Goal: Task Accomplishment & Management: Use online tool/utility

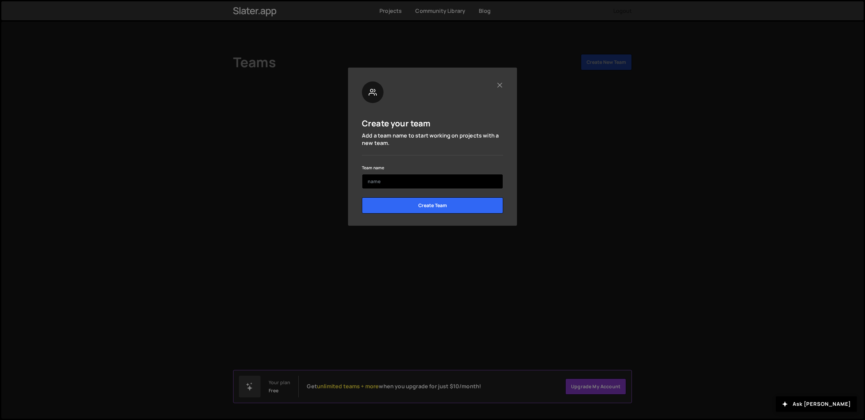
click at [395, 180] on input "text" at bounding box center [432, 181] width 141 height 15
type input "Prompt Health"
click at [405, 205] on input "Create Team" at bounding box center [432, 205] width 141 height 16
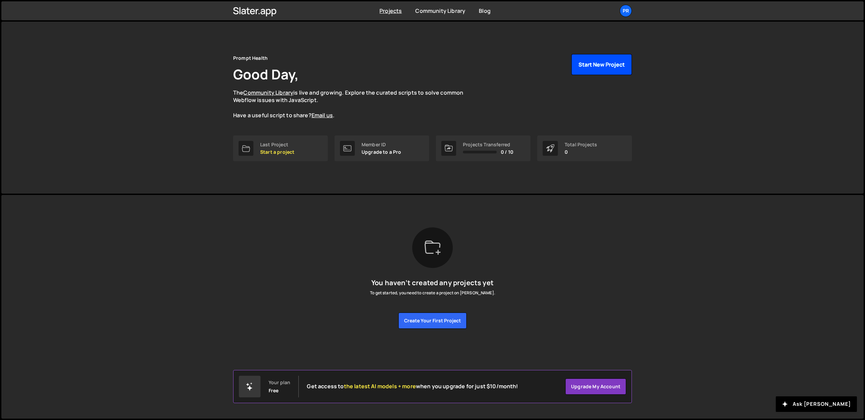
click at [586, 66] on button "Start New Project" at bounding box center [602, 64] width 60 height 21
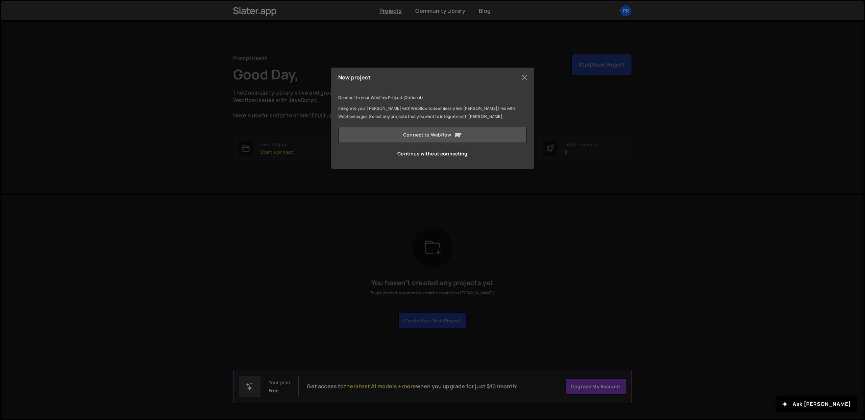
click at [414, 130] on link "Connect to Webflow" at bounding box center [432, 135] width 189 height 16
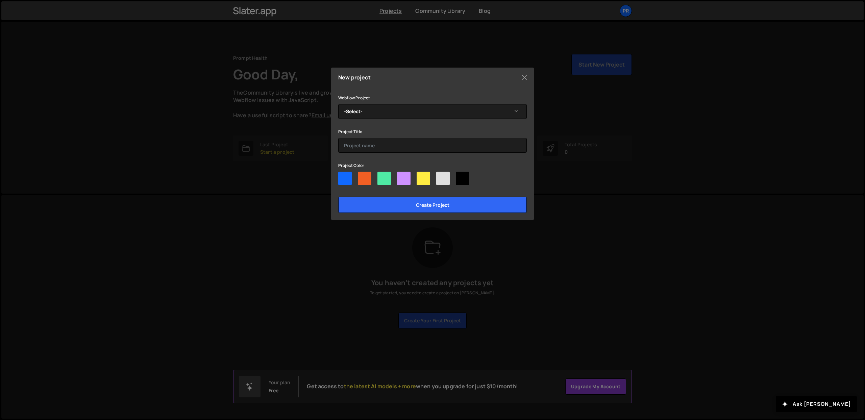
click at [358, 176] on div at bounding box center [365, 179] width 14 height 14
click at [358, 176] on input"] "radio" at bounding box center [360, 174] width 4 height 4
radio input"] "true"
click at [380, 112] on select "-Select- Prompt Health" at bounding box center [432, 111] width 189 height 15
select select "663e8ac23e061e4b80b016d0"
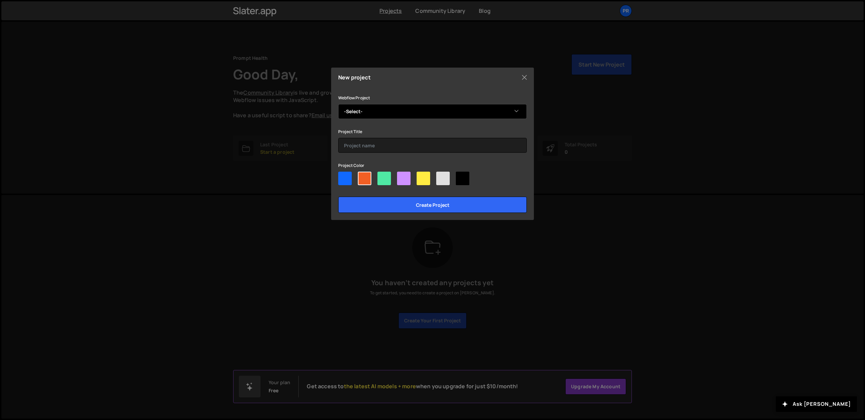
click at [338, 104] on select "-Select- Prompt Health" at bounding box center [432, 111] width 189 height 15
click at [359, 144] on input "text" at bounding box center [432, 145] width 189 height 15
type input "PPS"
click at [404, 129] on div "Project Title PPS" at bounding box center [432, 139] width 189 height 25
drag, startPoint x: 357, startPoint y: 147, endPoint x: 338, endPoint y: 144, distance: 19.1
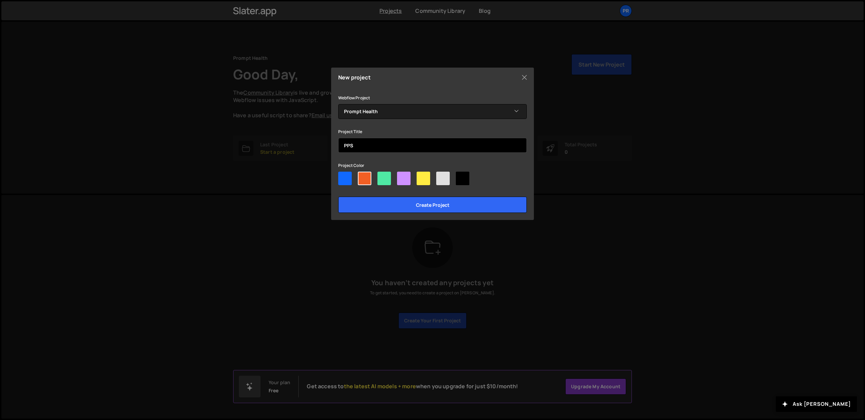
click at [338, 144] on input "PPS" at bounding box center [432, 145] width 189 height 15
click at [344, 145] on input "Website" at bounding box center [432, 145] width 189 height 15
click at [380, 128] on div "Project Title Website" at bounding box center [432, 139] width 189 height 25
click at [344, 145] on input "Website" at bounding box center [432, 145] width 189 height 15
click at [350, 145] on input "Prmpt Health Website" at bounding box center [432, 145] width 189 height 15
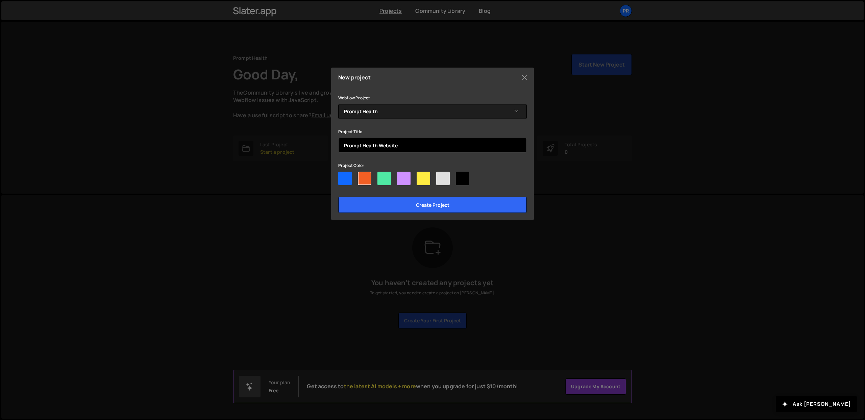
click at [414, 142] on input "Prompt Health Website" at bounding box center [432, 145] width 189 height 15
type input "Prompt Health Website"
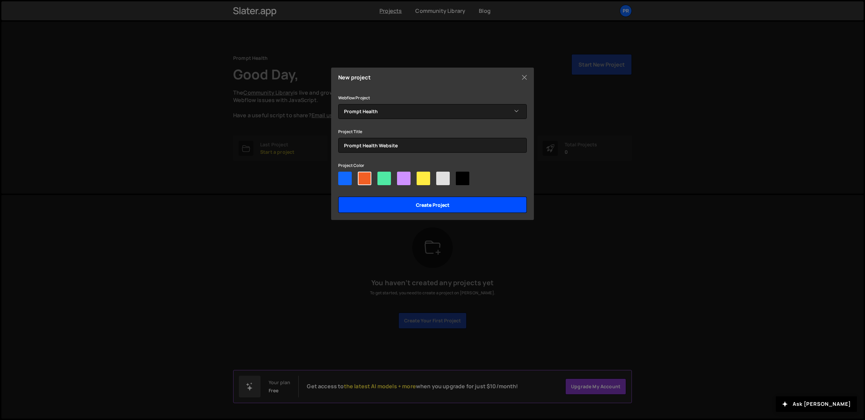
click at [392, 203] on input "Create project" at bounding box center [432, 205] width 189 height 16
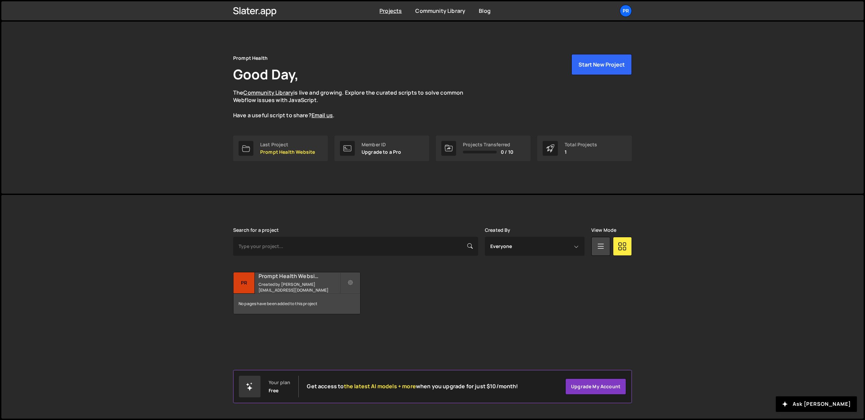
click at [334, 305] on div "No pages have been added to this project" at bounding box center [297, 304] width 127 height 20
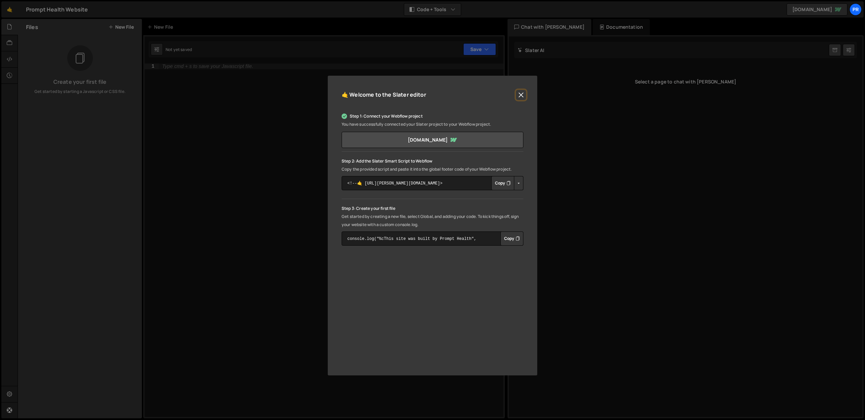
click at [518, 96] on button "Close" at bounding box center [521, 95] width 10 height 10
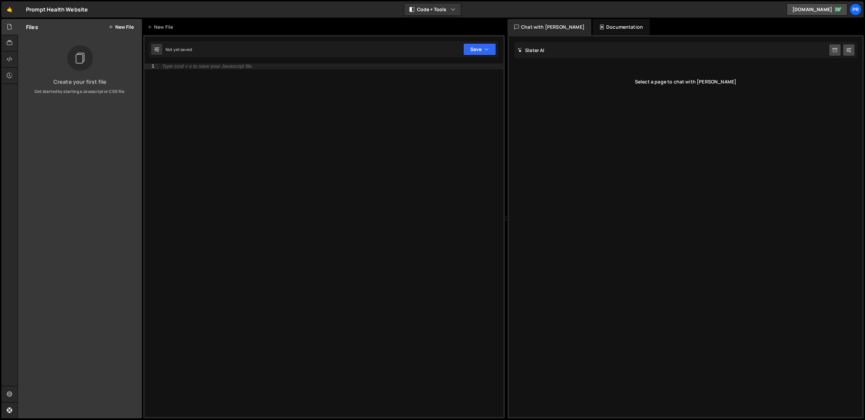
click at [125, 24] on button "New File" at bounding box center [120, 26] width 25 height 5
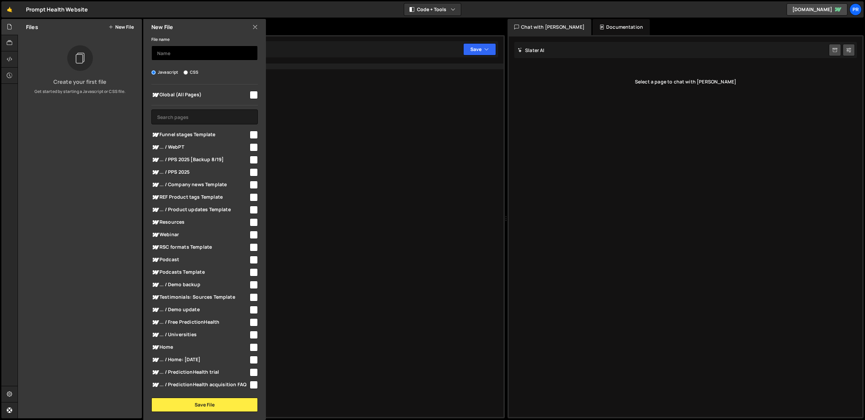
click at [189, 51] on input "text" at bounding box center [204, 53] width 106 height 15
type input "pps2025"
click at [196, 406] on button "Save File" at bounding box center [204, 405] width 106 height 14
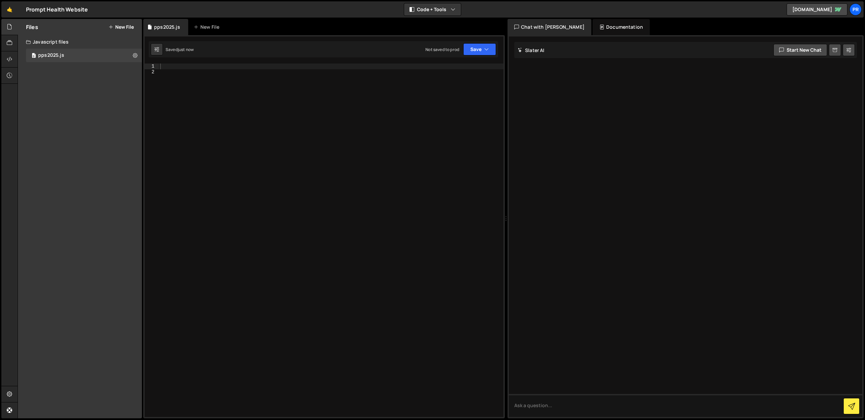
click at [179, 66] on div at bounding box center [331, 246] width 345 height 365
click at [197, 89] on div at bounding box center [331, 246] width 345 height 365
click at [175, 66] on div at bounding box center [331, 246] width 345 height 365
paste textarea "</script>"
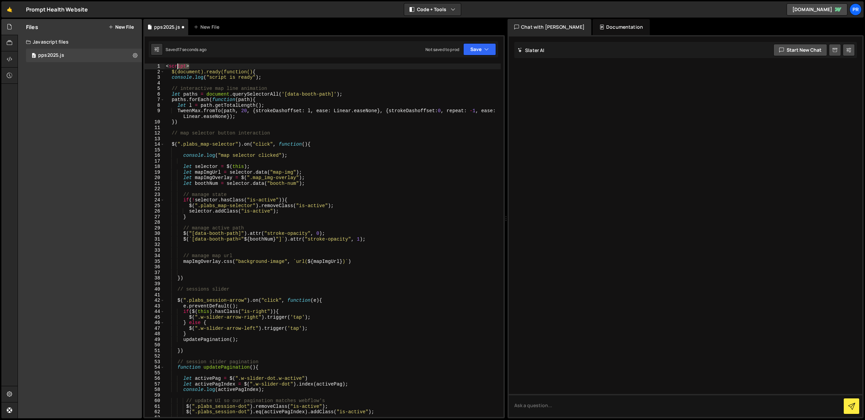
drag, startPoint x: 198, startPoint y: 67, endPoint x: 156, endPoint y: 66, distance: 41.2
click at [156, 66] on div "</script> 1 2 3 4 5 6 7 8 9 10 11 12 13 14 15 16 17 18 19 20 21 22 23 24 25 26 …" at bounding box center [324, 241] width 359 height 354
type textarea "<script>"
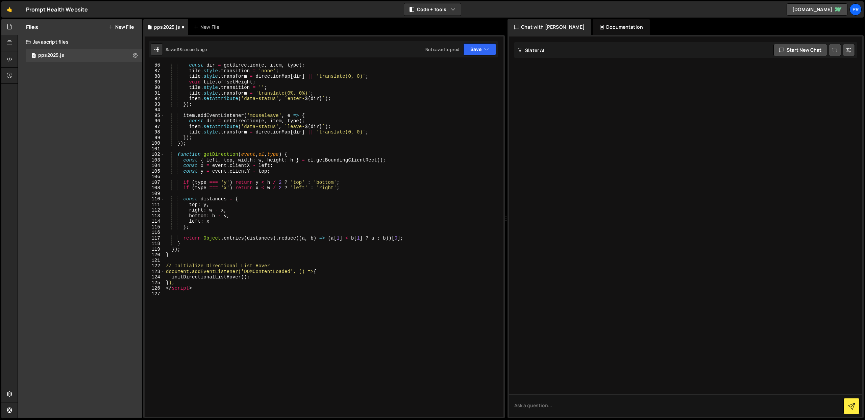
scroll to position [481, 0]
drag, startPoint x: 198, startPoint y: 289, endPoint x: 153, endPoint y: 287, distance: 45.3
click at [153, 287] on div "86 87 88 89 90 91 92 93 94 95 96 97 98 99 100 101 102 103 104 105 106 107 108 1…" at bounding box center [324, 241] width 359 height 354
type textarea "</script>"
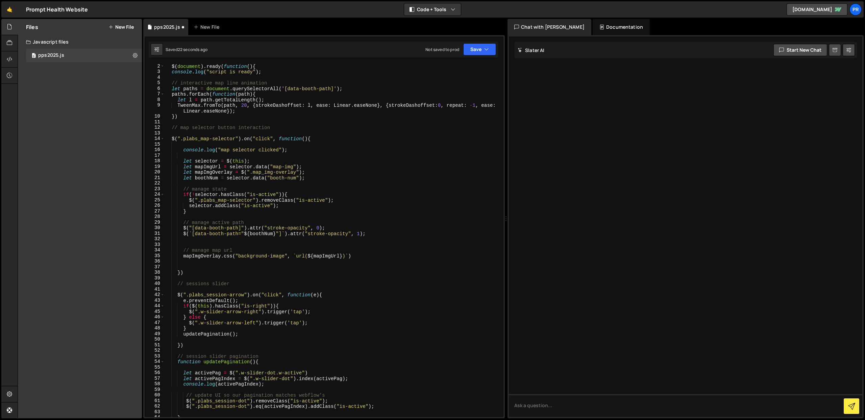
scroll to position [0, 0]
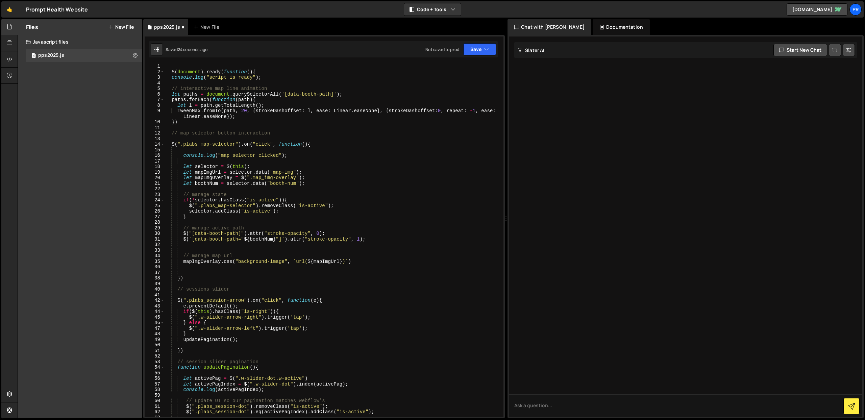
click at [175, 71] on div "$ ( document ) . ready ( function ( ) { console . log ( "script is ready" ) ; /…" at bounding box center [333, 246] width 336 height 365
drag, startPoint x: 267, startPoint y: 72, endPoint x: 191, endPoint y: 72, distance: 76.0
click at [182, 71] on div "$ ( document ) . ready ( function ( ) { console . log ( "script is ready" ) ; /…" at bounding box center [333, 246] width 336 height 365
click at [255, 72] on div "$ ( document ) . ready ( function ( ) { console . log ( "script is ready" ) ; /…" at bounding box center [333, 241] width 336 height 354
click at [255, 72] on div "$ ( document ) . ready ( function ( ) { console . log ( "script is ready" ) ; /…" at bounding box center [333, 246] width 336 height 365
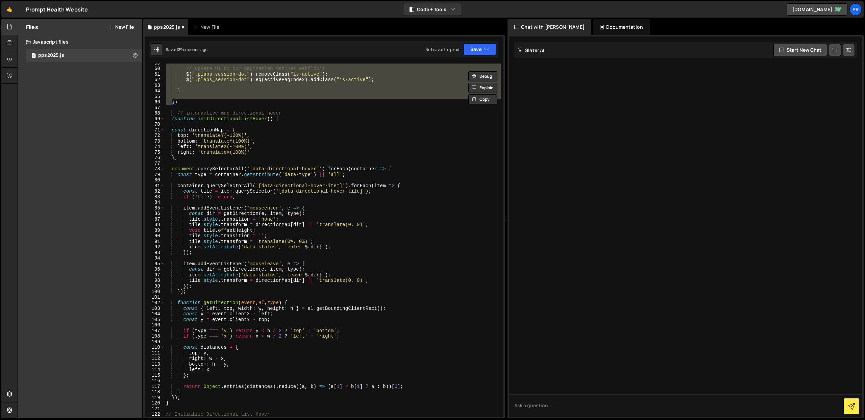
scroll to position [295, 0]
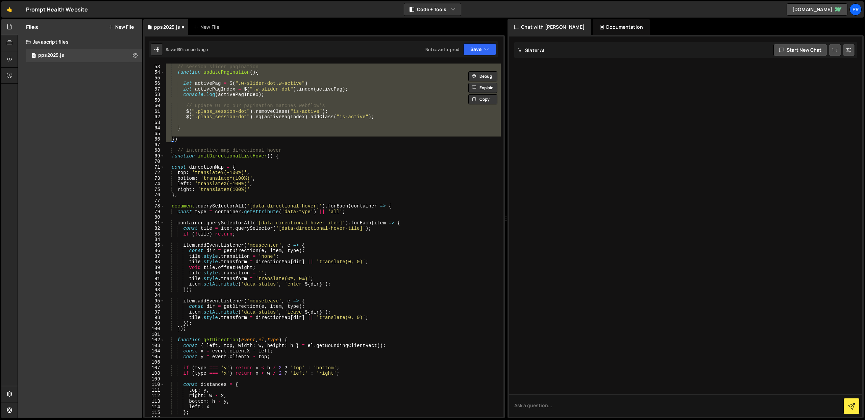
click at [182, 139] on div "// session slider pagination function updatePagination ( ) { let activePag = $ …" at bounding box center [333, 240] width 336 height 365
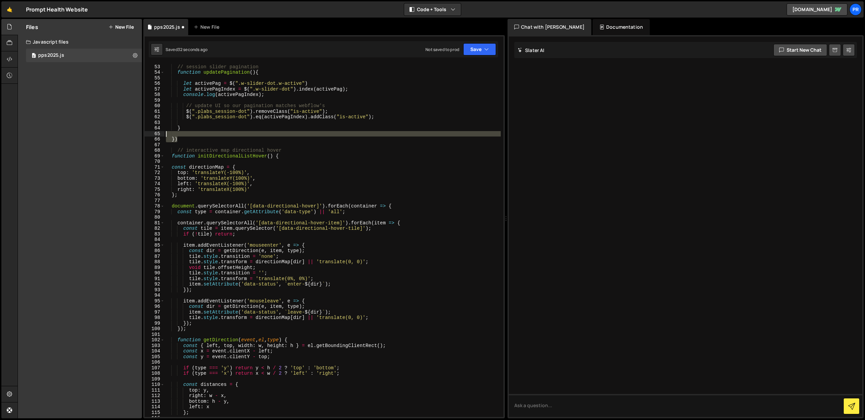
drag, startPoint x: 187, startPoint y: 139, endPoint x: 145, endPoint y: 133, distance: 42.0
click at [145, 133] on div "}) 52 53 54 55 56 57 58 59 60 61 62 63 64 65 66 67 68 69 70 71 72 73 74 75 76 7…" at bounding box center [324, 241] width 359 height 354
type textarea "})"
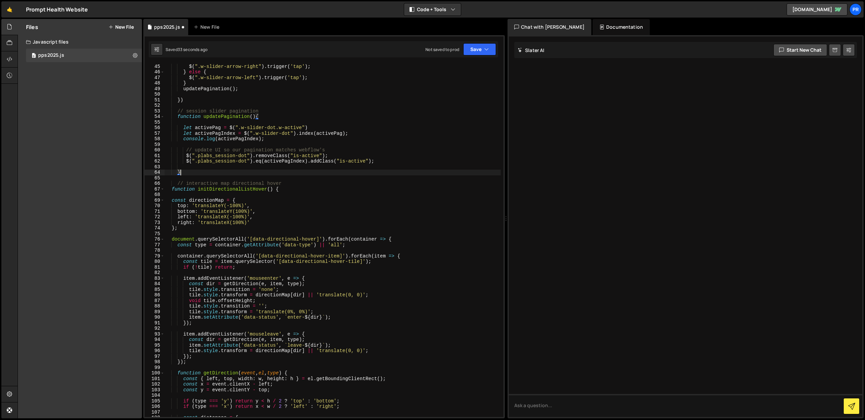
scroll to position [0, 0]
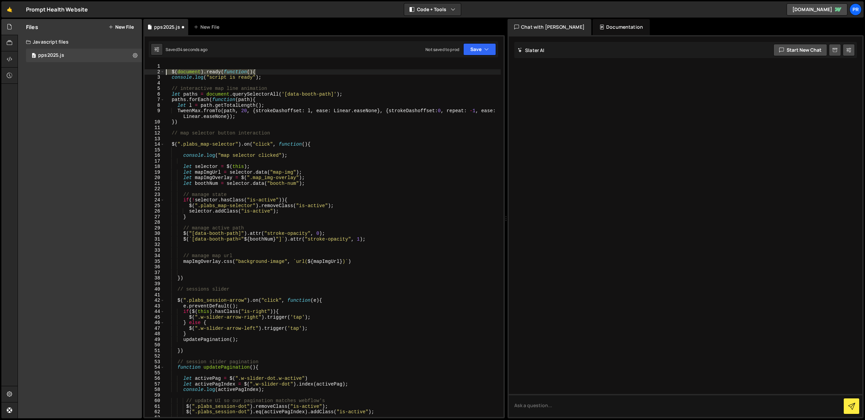
drag, startPoint x: 265, startPoint y: 73, endPoint x: 136, endPoint y: 72, distance: 129.4
click at [136, 72] on div "Files New File Create your first file Get started by starting a Javascript or C…" at bounding box center [442, 219] width 848 height 400
type textarea "$(document).ready(function(){"
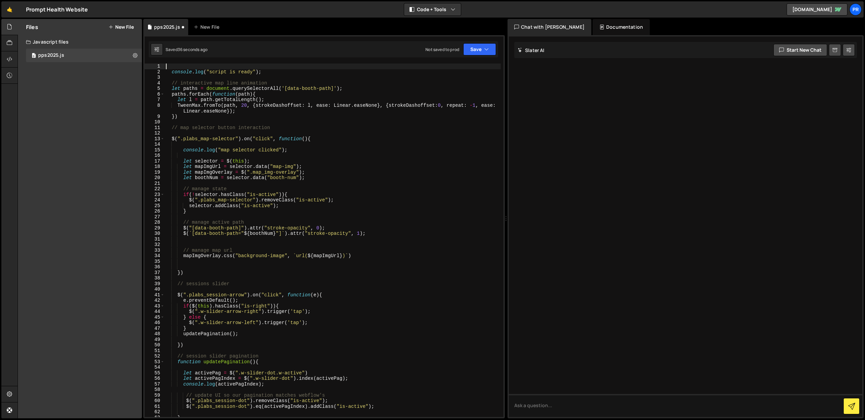
click at [172, 72] on div "console . log ( "script is ready" ) ; // interactive map line animation let pat…" at bounding box center [333, 246] width 336 height 365
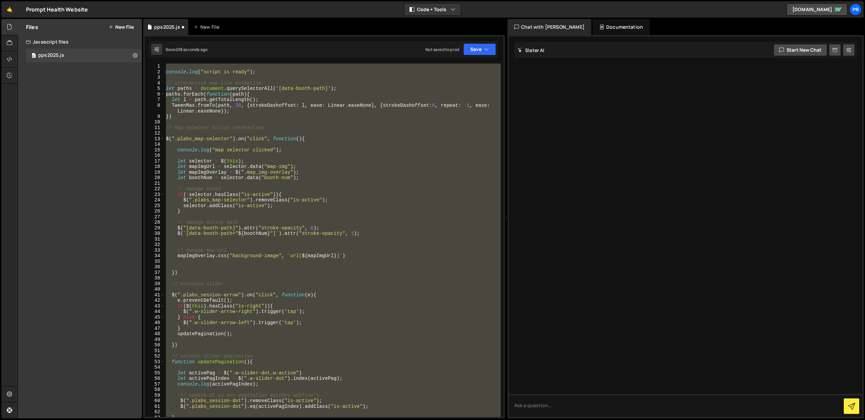
click at [211, 84] on div "console . log ( "script is ready" ) ; // interactive map line animation let pat…" at bounding box center [333, 241] width 336 height 354
type textarea "// interactive map line animation"
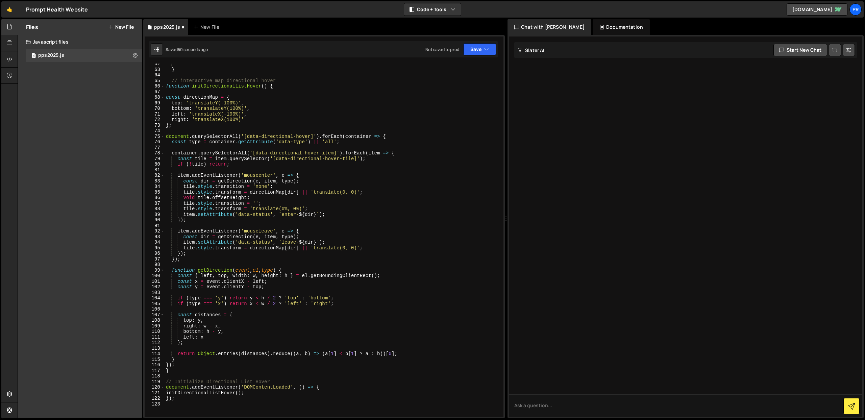
scroll to position [431, 0]
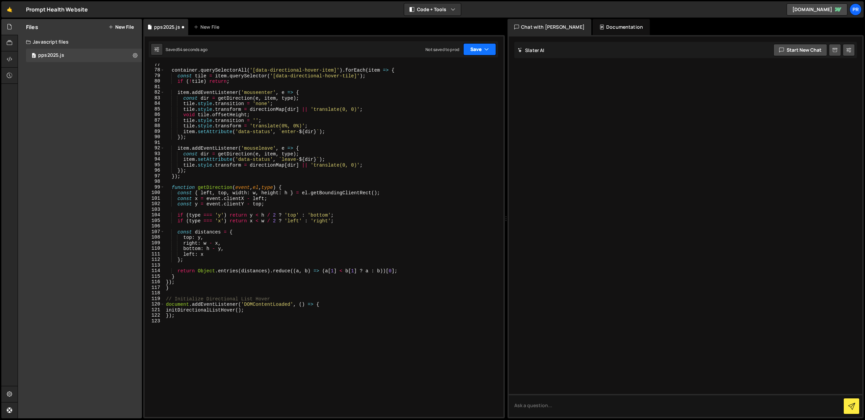
click at [487, 49] on icon "button" at bounding box center [486, 49] width 5 height 7
click at [459, 71] on div "55 seconds ago" at bounding box center [449, 73] width 30 height 6
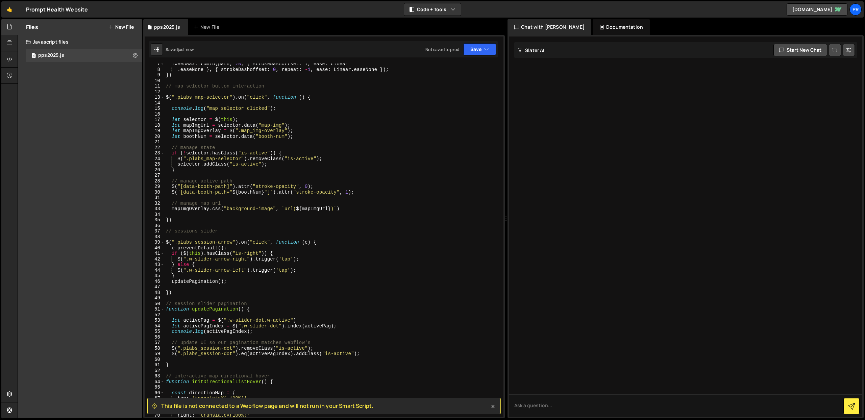
scroll to position [121, 0]
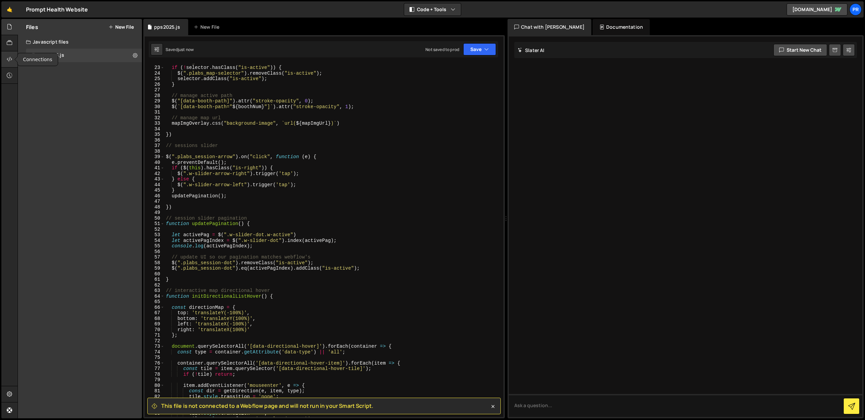
click at [11, 57] on icon at bounding box center [9, 58] width 5 height 7
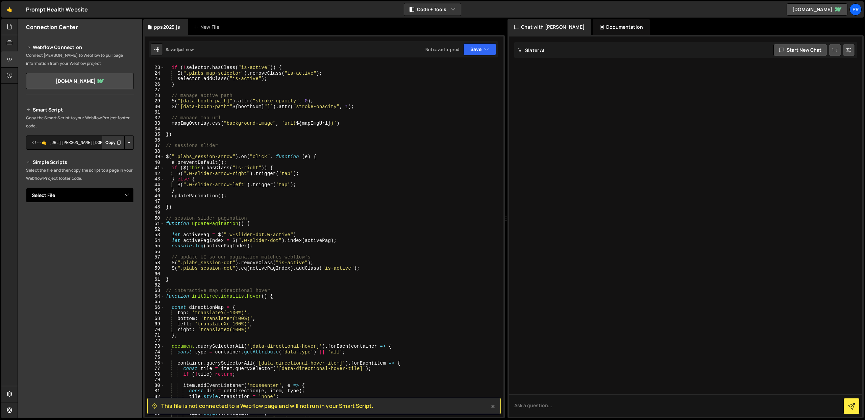
click at [121, 195] on select "Select File pps2025.js" at bounding box center [80, 195] width 108 height 15
select select "45293"
click at [26, 188] on select "Select File pps2025.js" at bounding box center [80, 195] width 108 height 15
click at [116, 219] on button "Copy" at bounding box center [113, 218] width 23 height 14
click at [130, 220] on button "Button group with nested dropdown" at bounding box center [128, 218] width 9 height 14
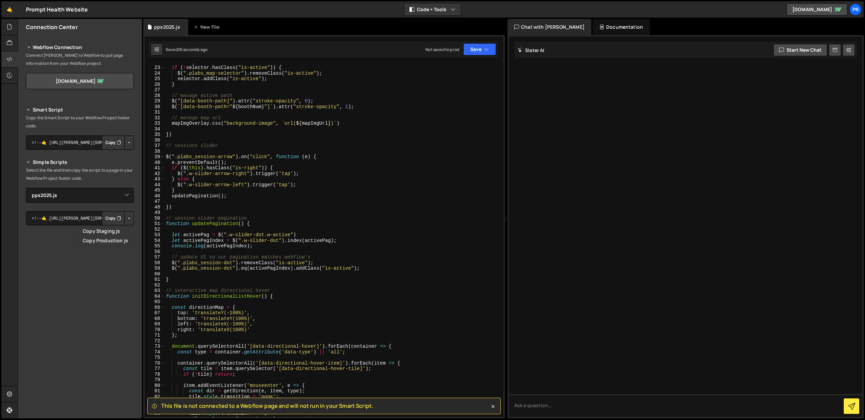
click at [116, 205] on div "Smart Script Copy the Smart Script to your Webflow Project footer code. <!--🤙 h…" at bounding box center [80, 235] width 108 height 259
click at [112, 218] on button "Copy" at bounding box center [113, 218] width 23 height 14
click at [480, 51] on button "Save" at bounding box center [479, 49] width 33 height 12
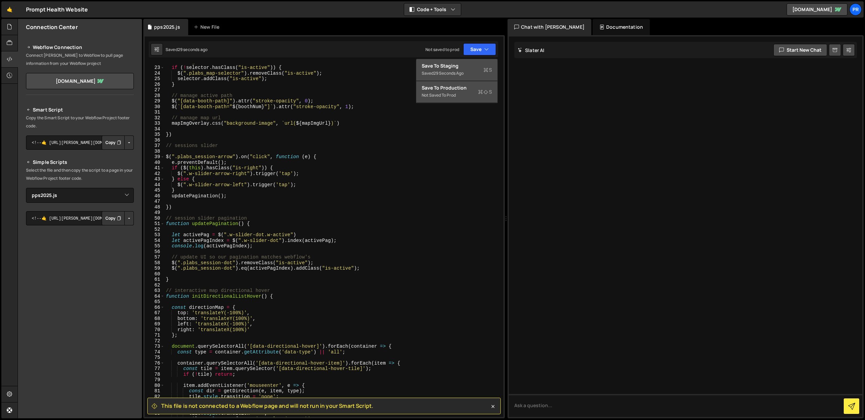
click at [464, 90] on div "Save to Production S" at bounding box center [457, 87] width 70 height 7
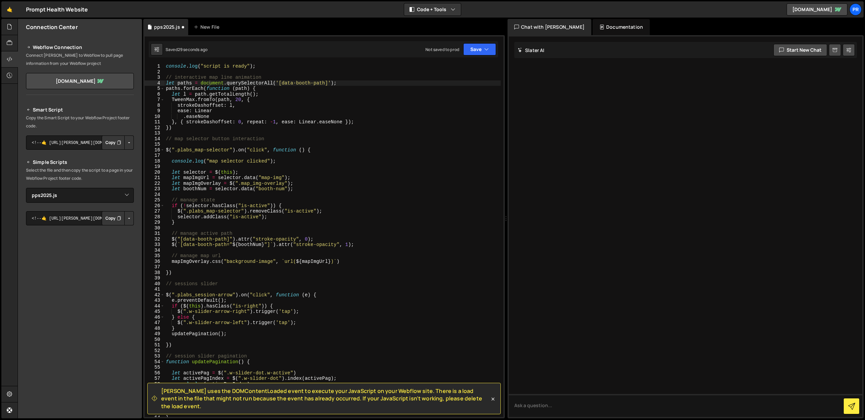
scroll to position [0, 0]
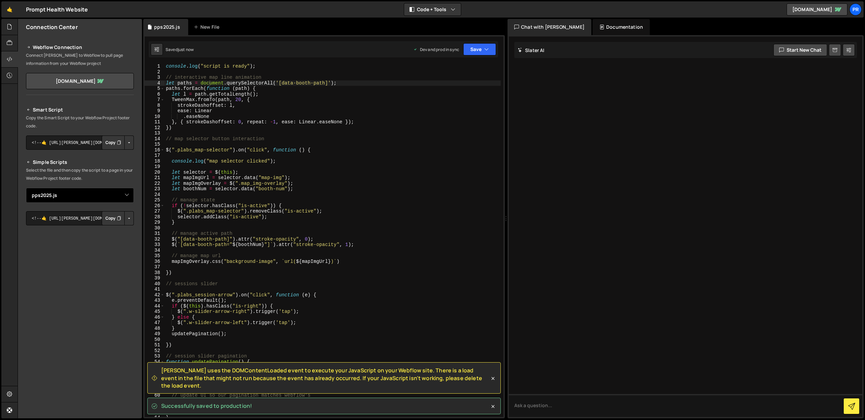
click at [109, 198] on select "Select File pps2025.js" at bounding box center [80, 195] width 108 height 15
click at [26, 188] on select "Select File pps2025.js" at bounding box center [80, 195] width 108 height 15
click at [70, 196] on select "Select File pps2025.js" at bounding box center [80, 195] width 108 height 15
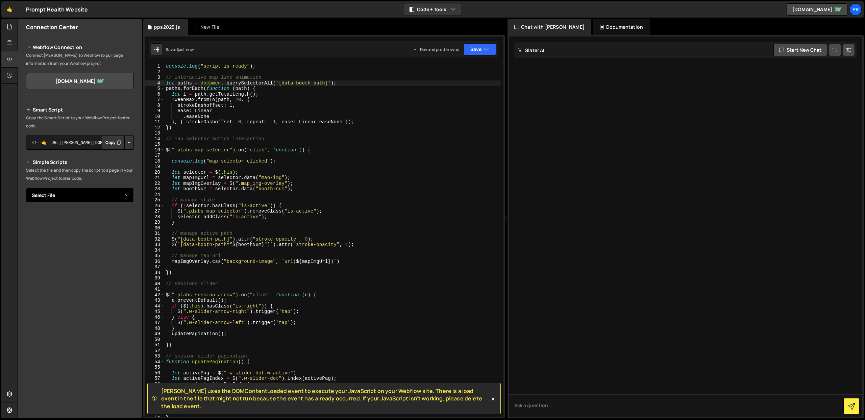
select select "45293"
click at [26, 188] on select "Select File pps2025.js" at bounding box center [80, 195] width 108 height 15
click at [114, 218] on button "Copy" at bounding box center [113, 218] width 23 height 14
click at [131, 220] on button "Button group with nested dropdown" at bounding box center [128, 218] width 9 height 14
click at [118, 240] on link "Copy Production js" at bounding box center [105, 240] width 56 height 9
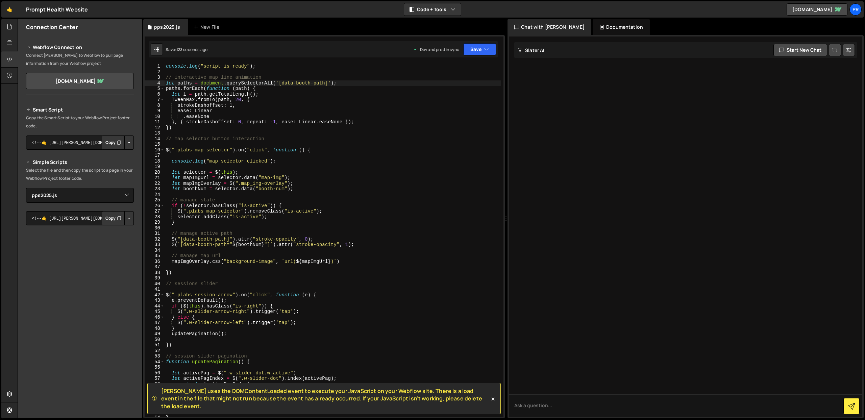
click at [129, 218] on button "Button group with nested dropdown" at bounding box center [128, 218] width 9 height 14
click at [113, 218] on button "Copy" at bounding box center [113, 218] width 23 height 14
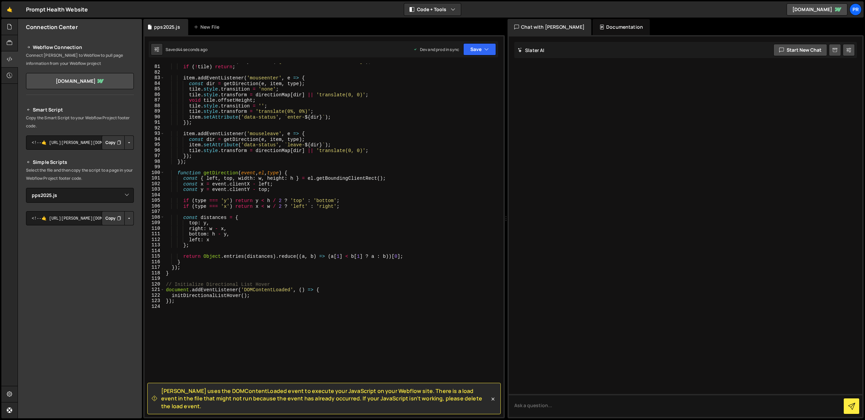
scroll to position [417, 0]
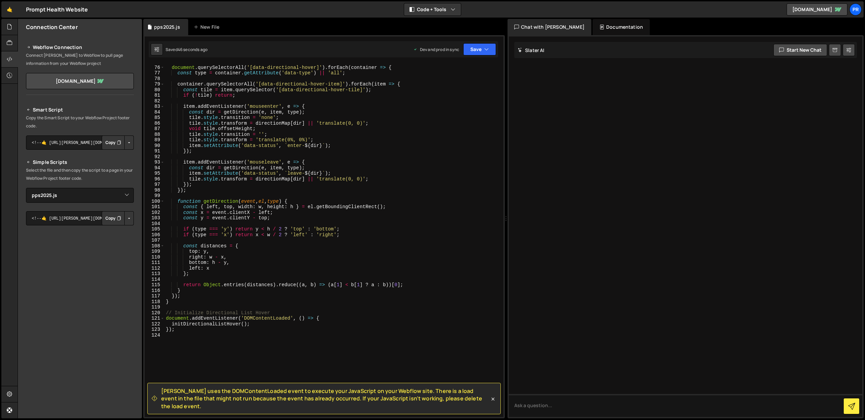
type textarea "initDirectionalListHover();"
drag, startPoint x: 258, startPoint y: 325, endPoint x: 173, endPoint y: 326, distance: 85.5
click at [173, 326] on div "document . querySelectorAll ( '[data-directional-hover]' ) . forEach ( containe…" at bounding box center [333, 241] width 336 height 365
click at [179, 330] on div "document . querySelectorAll ( '[data-directional-hover]' ) . forEach ( containe…" at bounding box center [333, 241] width 336 height 365
type textarea "});"
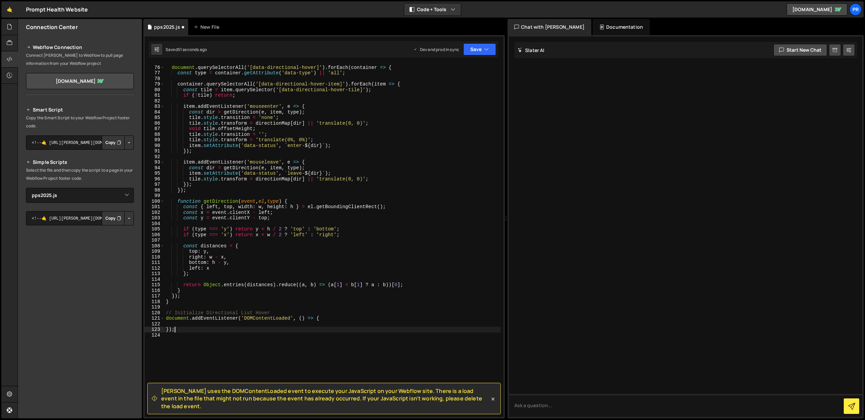
paste textarea "initDirectionalListHover();"
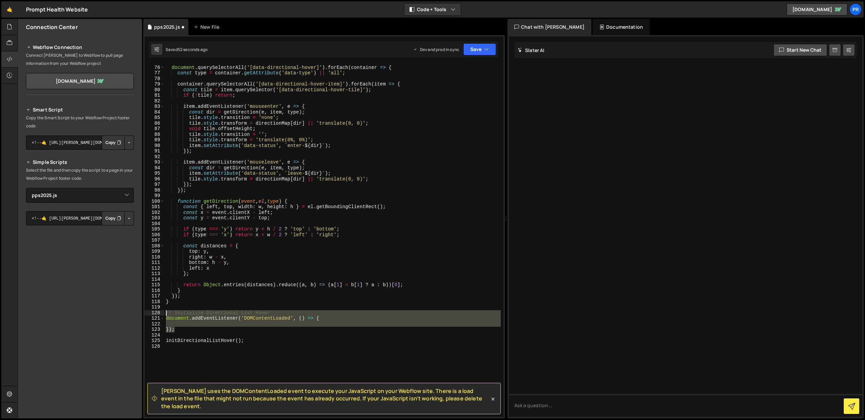
drag, startPoint x: 181, startPoint y: 331, endPoint x: 160, endPoint y: 315, distance: 26.4
click at [160, 315] on div "initDirectionalListHover(); 75 76 77 78 79 80 81 82 83 84 85 86 87 88 89 90 91 …" at bounding box center [324, 241] width 359 height 354
type textarea "// Initialize Directional List Hover document.addEventListener('DOMContentLoade…"
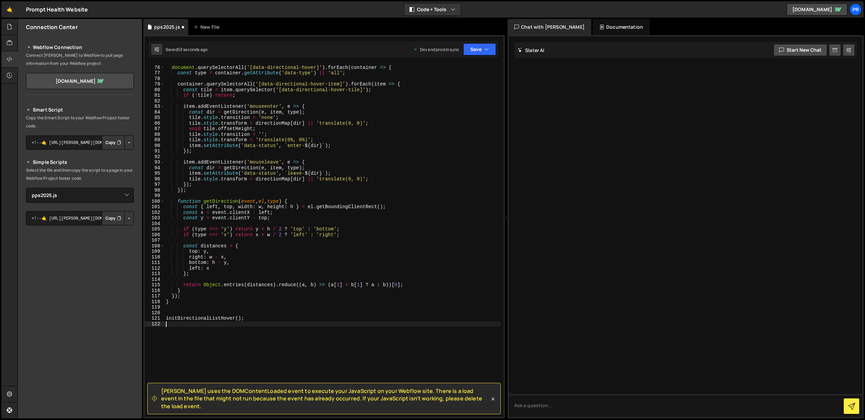
click at [266, 322] on div "document . querySelectorAll ( '[data-directional-hover]' ) . forEach ( containe…" at bounding box center [333, 241] width 336 height 365
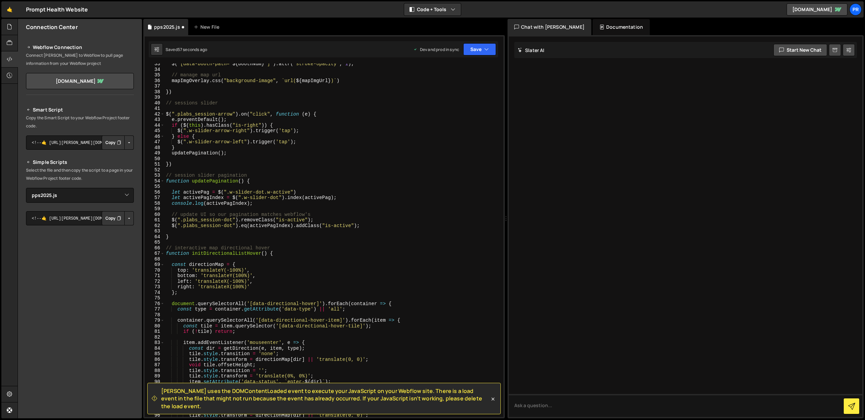
scroll to position [289, 0]
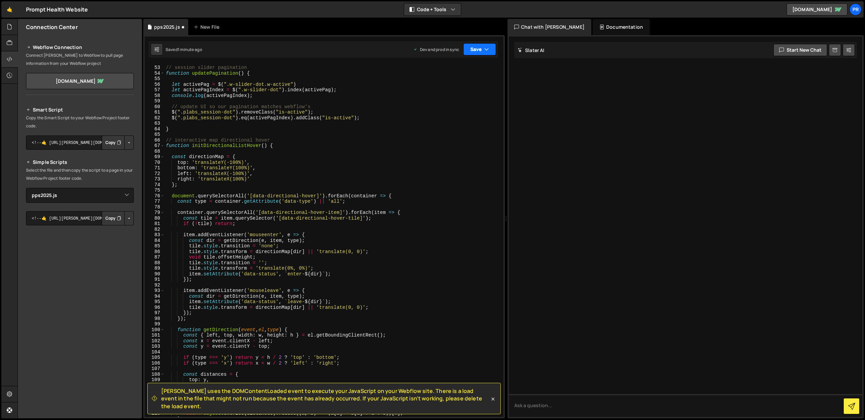
click at [487, 50] on icon "button" at bounding box center [486, 49] width 5 height 7
click at [453, 91] on div "Save to Production S" at bounding box center [457, 87] width 70 height 7
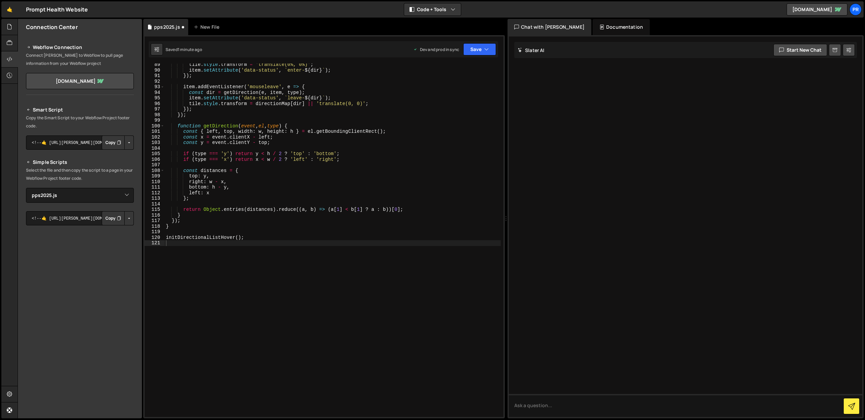
scroll to position [492, 0]
